Goal: Navigation & Orientation: Find specific page/section

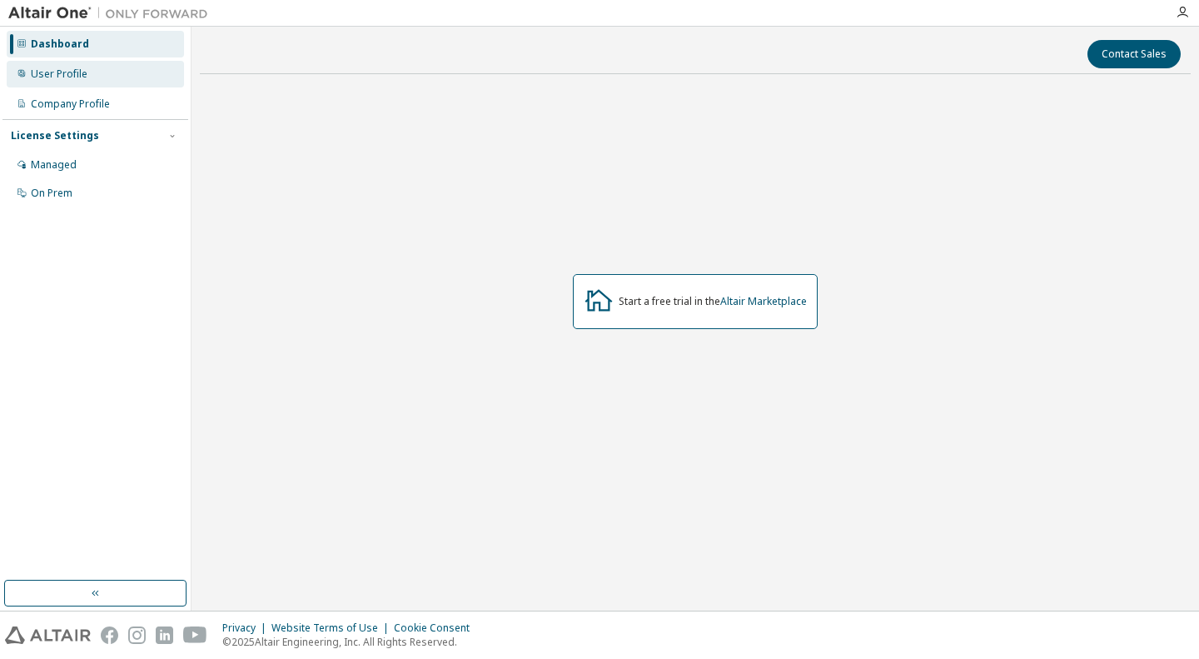
click at [129, 77] on div "User Profile" at bounding box center [95, 74] width 177 height 27
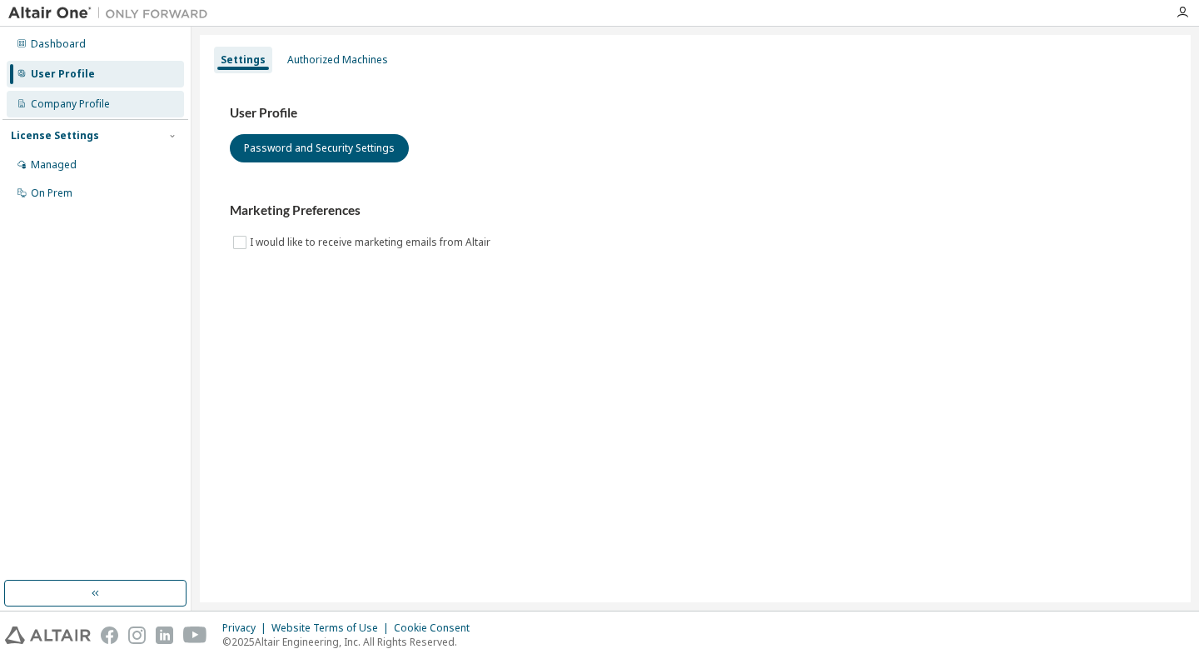
click at [128, 97] on div "Company Profile" at bounding box center [95, 104] width 177 height 27
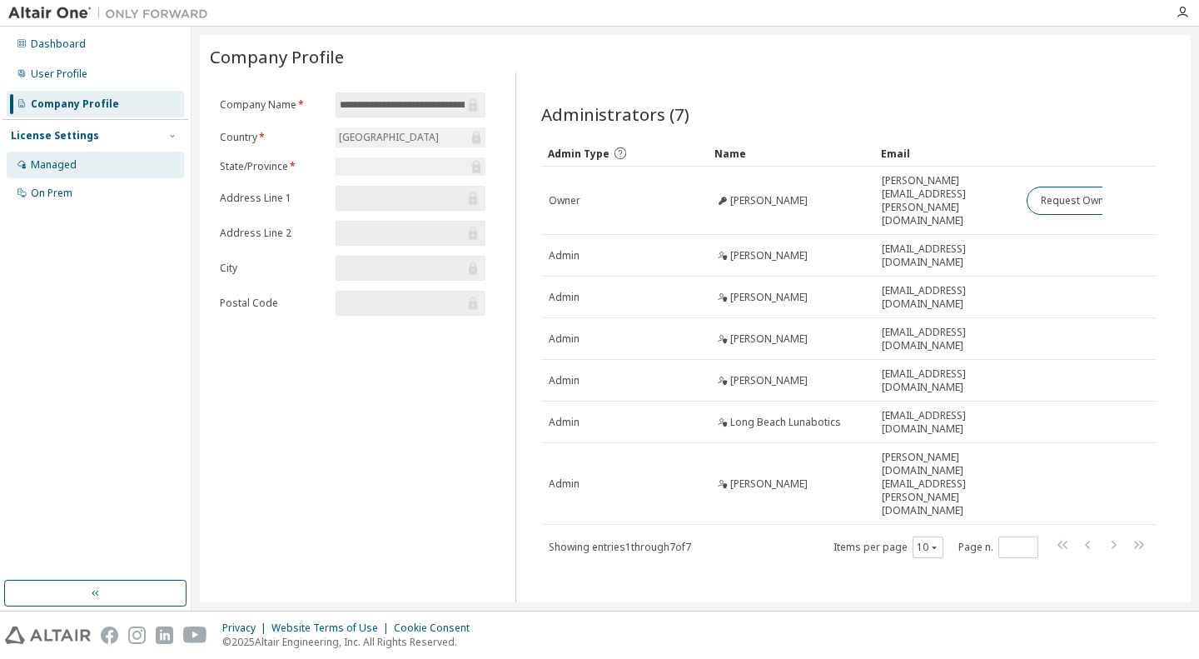
click at [80, 157] on div "Managed" at bounding box center [95, 165] width 177 height 27
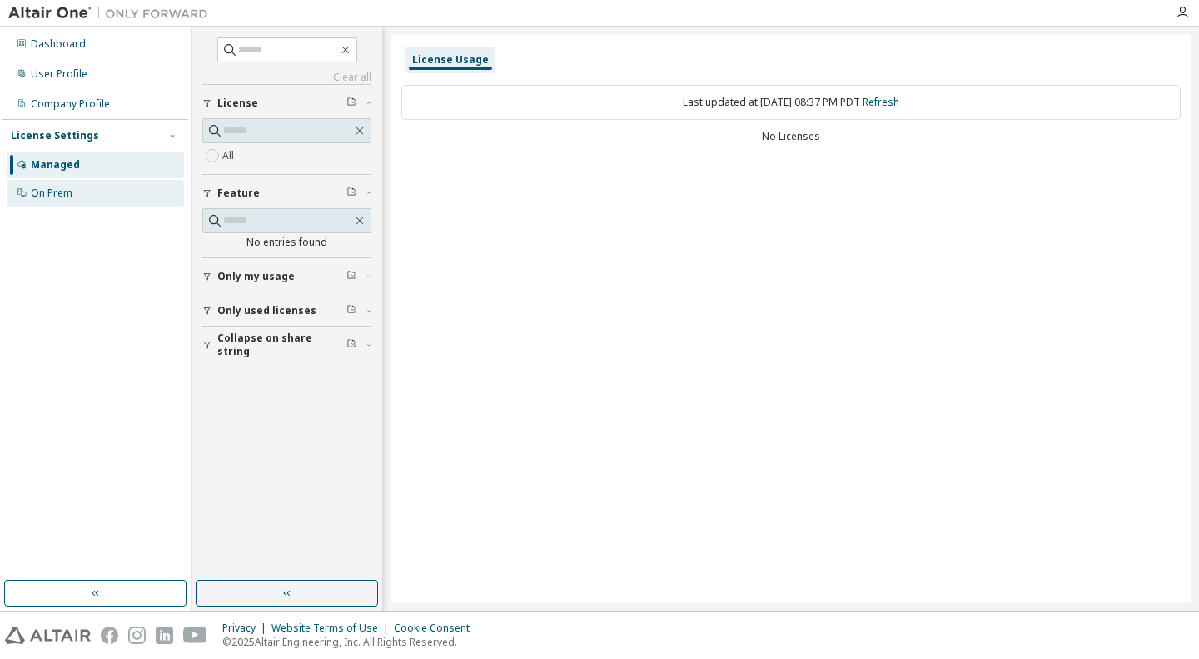
click at [79, 186] on div "On Prem" at bounding box center [95, 193] width 177 height 27
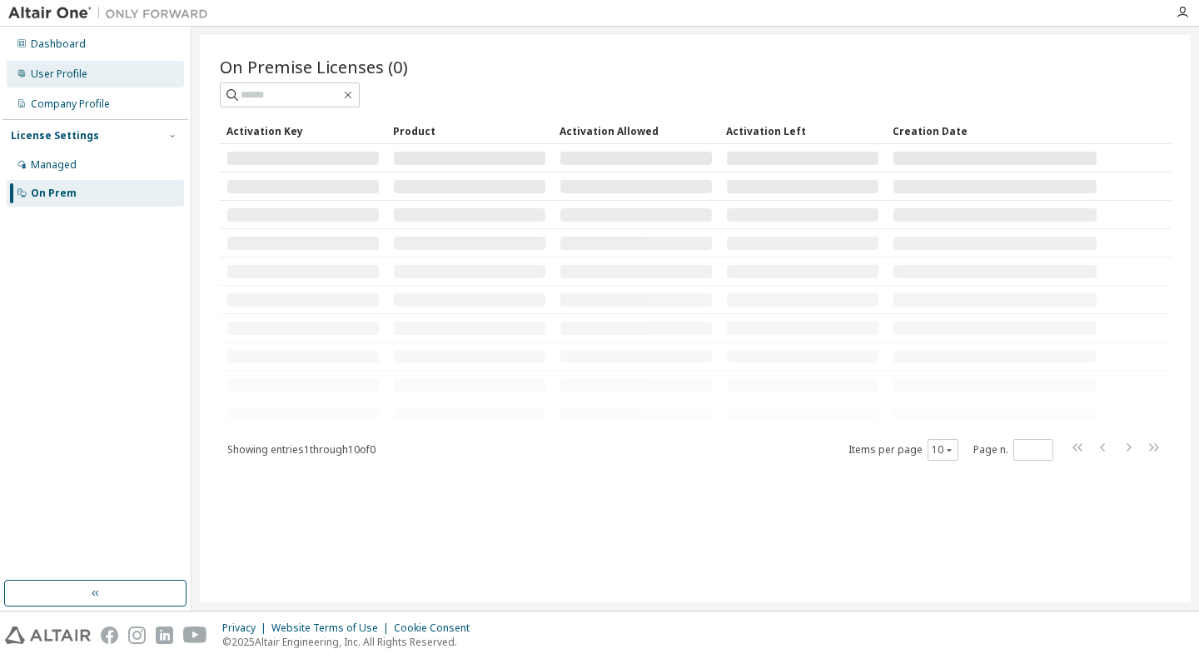
click at [80, 61] on div "User Profile" at bounding box center [95, 74] width 177 height 27
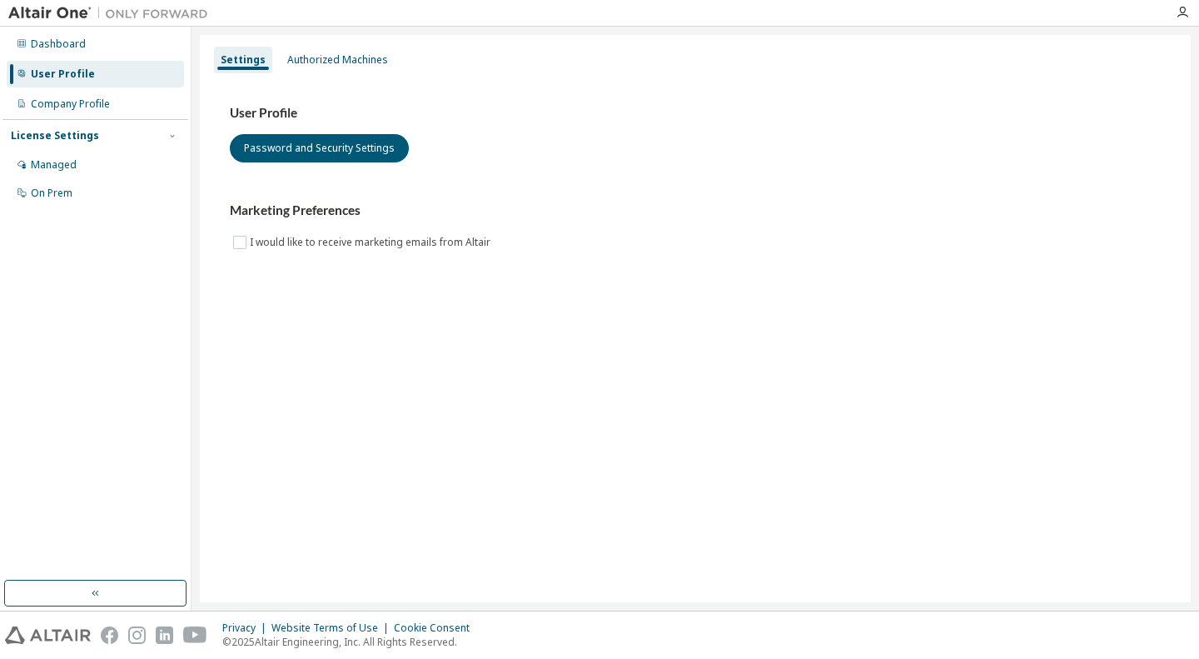
click at [79, 18] on img at bounding box center [112, 13] width 208 height 17
click at [79, 41] on div "Dashboard" at bounding box center [58, 43] width 55 height 13
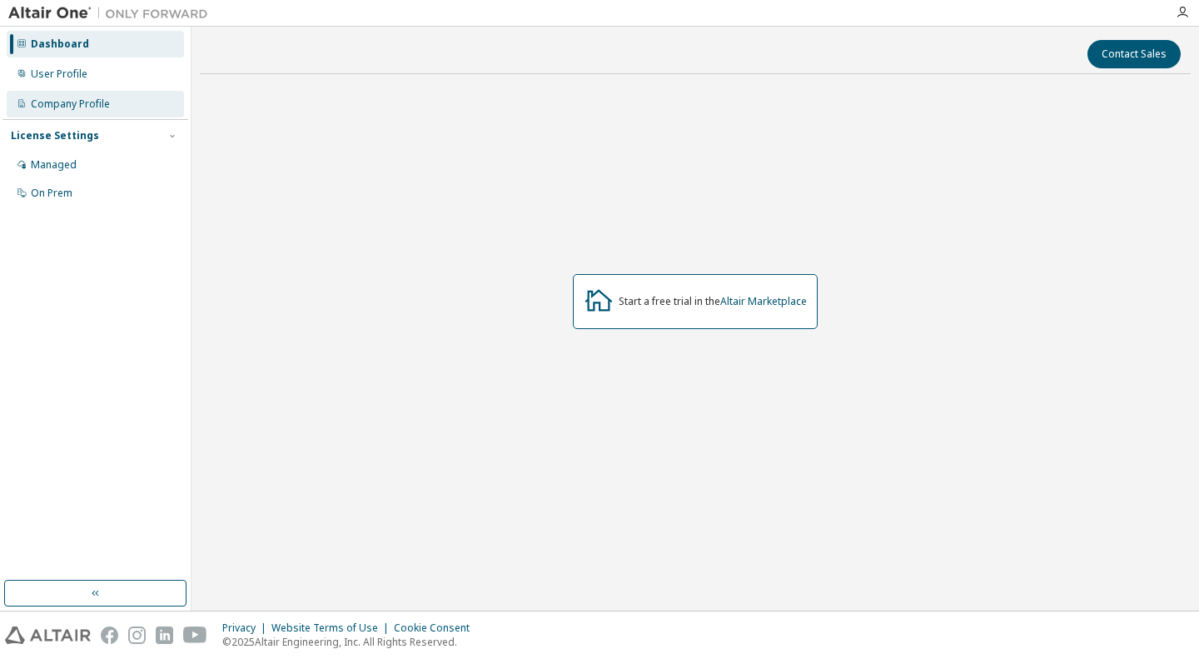
click at [92, 100] on div "Company Profile" at bounding box center [70, 103] width 79 height 13
click at [1181, 12] on icon "button" at bounding box center [1182, 12] width 13 height 13
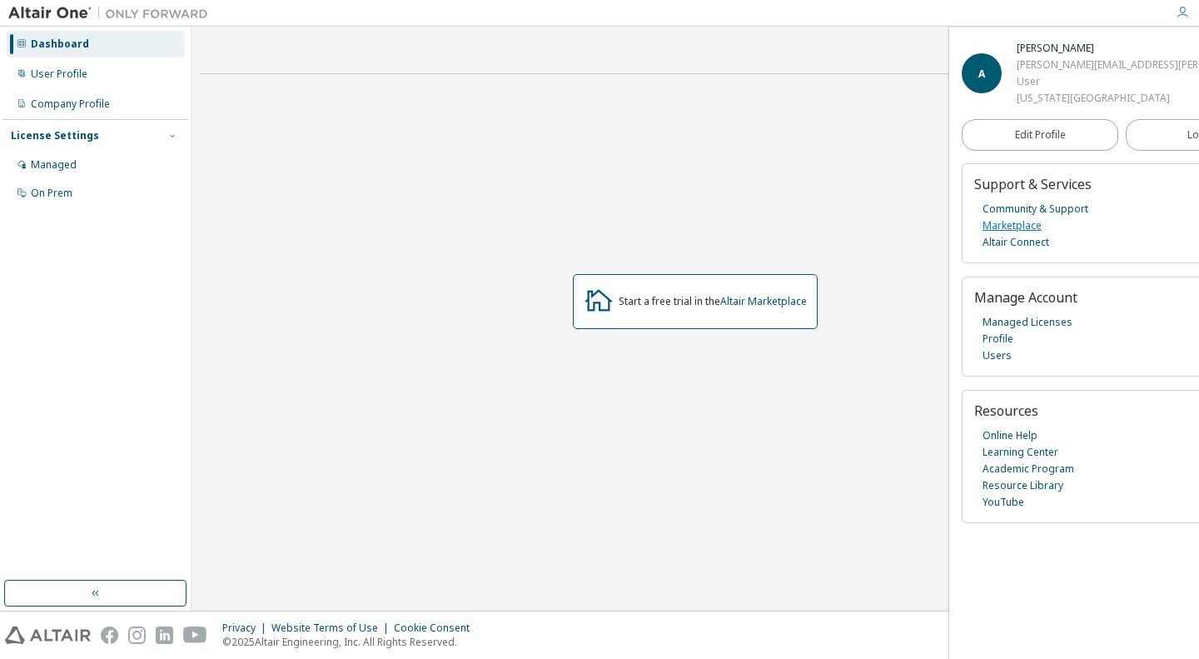
click at [1023, 234] on link "Marketplace" at bounding box center [1011, 225] width 59 height 17
